Goal: Obtain resource: Obtain resource

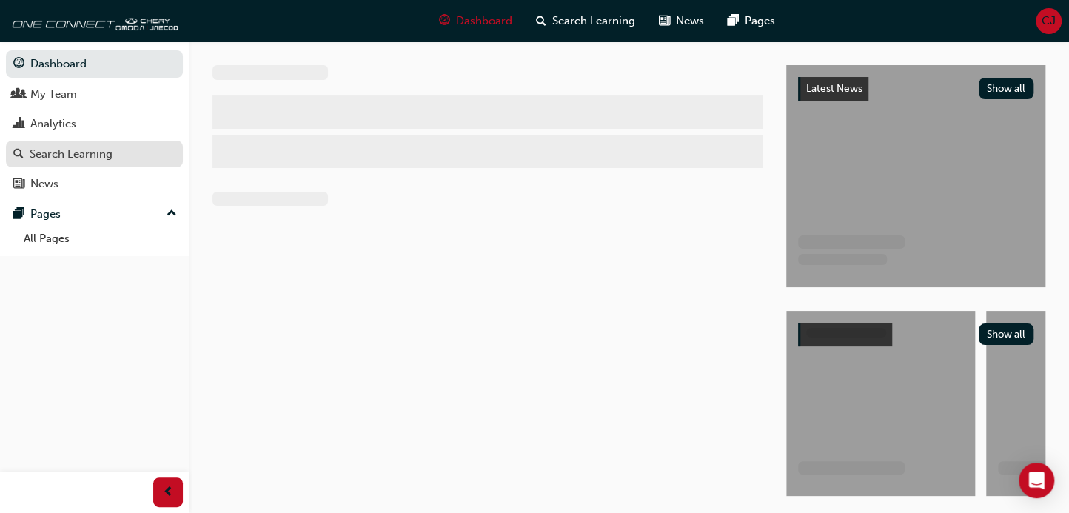
click at [122, 147] on div "Search Learning" at bounding box center [94, 154] width 162 height 19
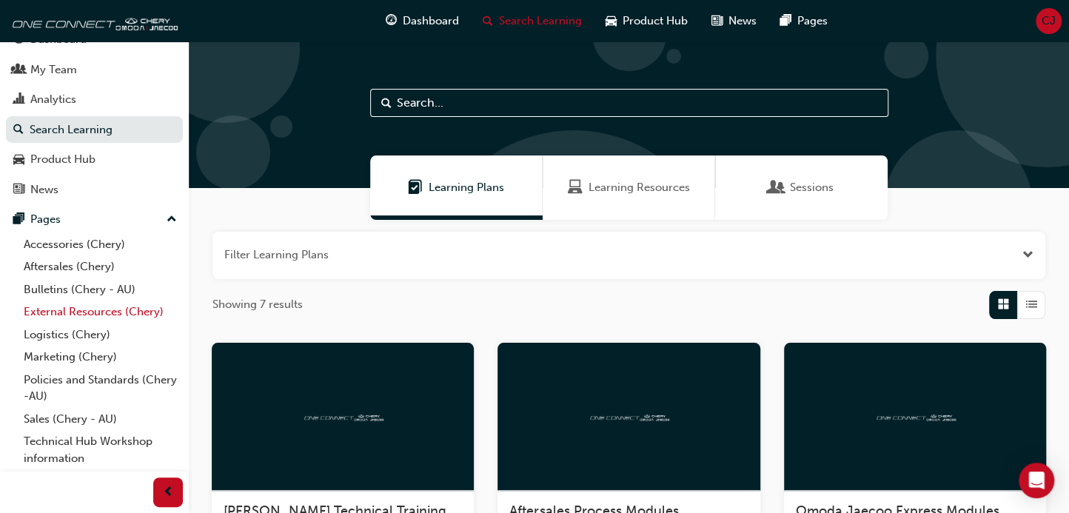
scroll to position [69, 0]
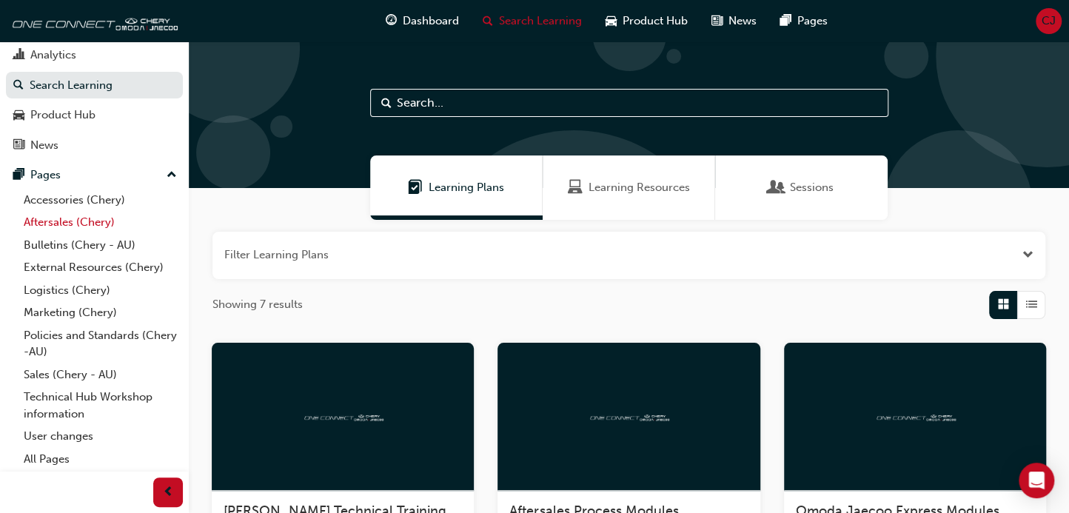
click at [58, 220] on link "Aftersales (Chery)" at bounding box center [100, 222] width 165 height 23
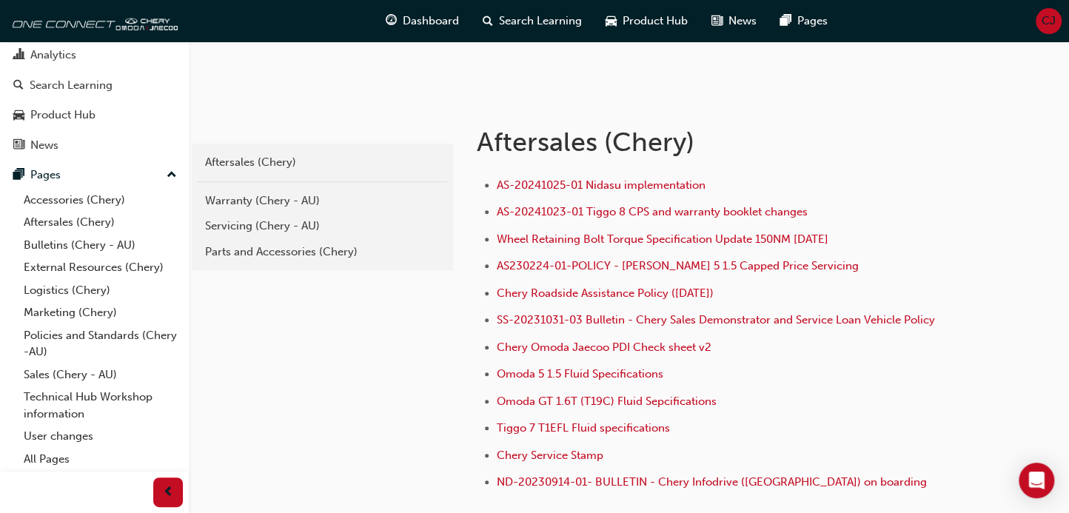
scroll to position [112, 0]
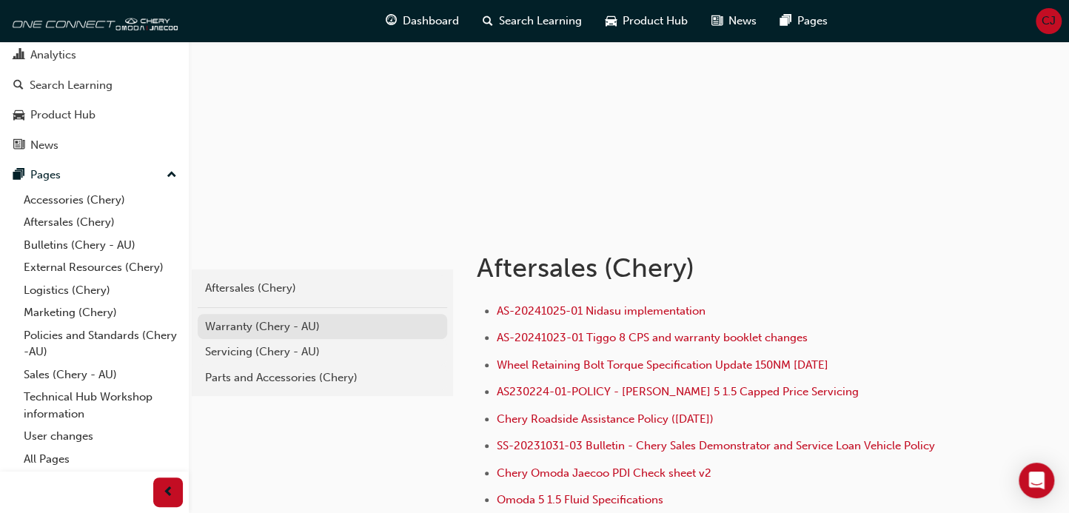
click at [270, 328] on div "Warranty (Chery - AU)" at bounding box center [322, 326] width 235 height 17
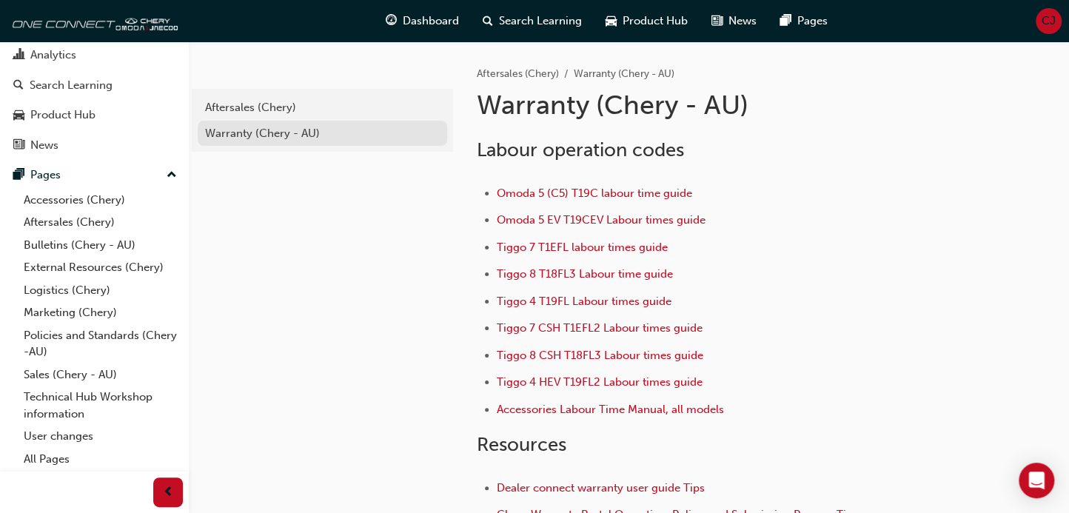
click at [287, 138] on div "Warranty (Chery - AU)" at bounding box center [322, 133] width 235 height 17
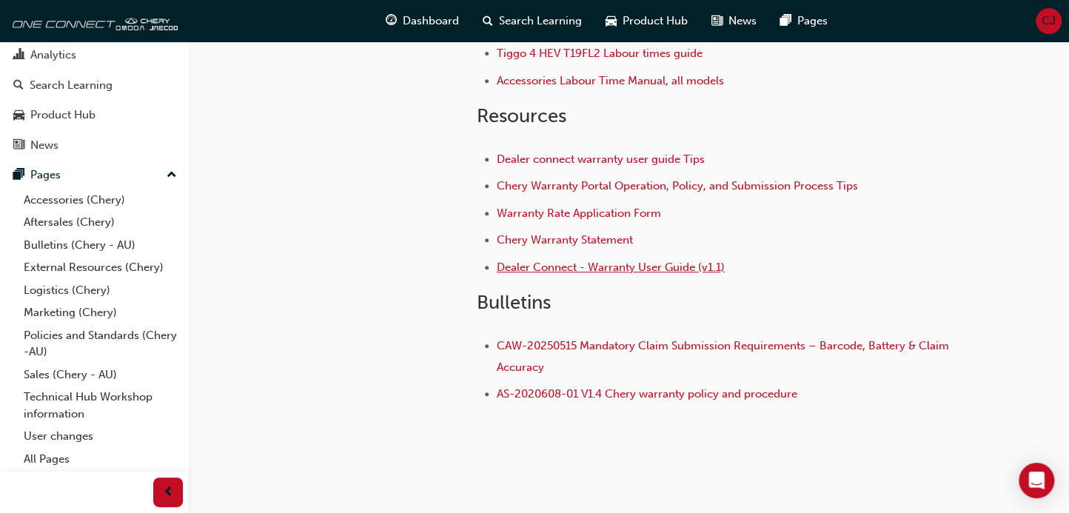
click at [545, 264] on span "Dealer Connect - Warranty User Guide (v1.1)" at bounding box center [611, 267] width 228 height 13
